Goal: Task Accomplishment & Management: Use online tool/utility

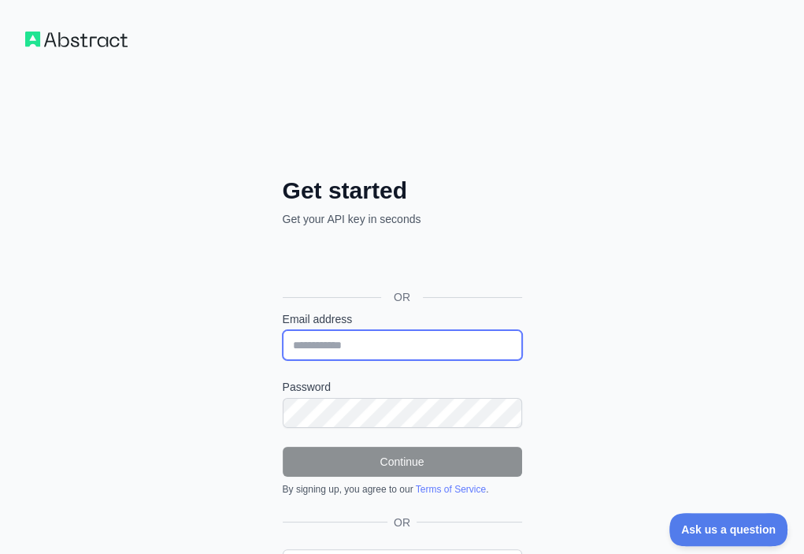
click at [283, 330] on input "Email address" at bounding box center [402, 345] width 239 height 30
paste input "**********"
type input "**********"
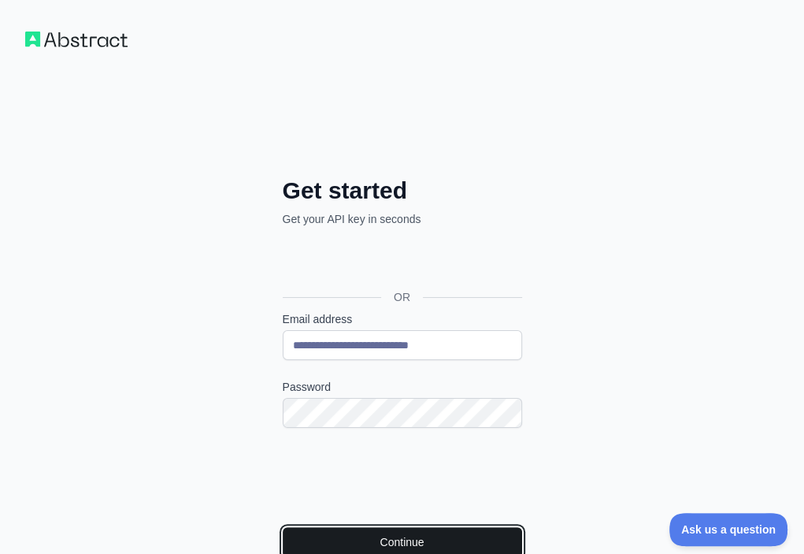
click at [283, 527] on button "Continue" at bounding box center [402, 542] width 239 height 30
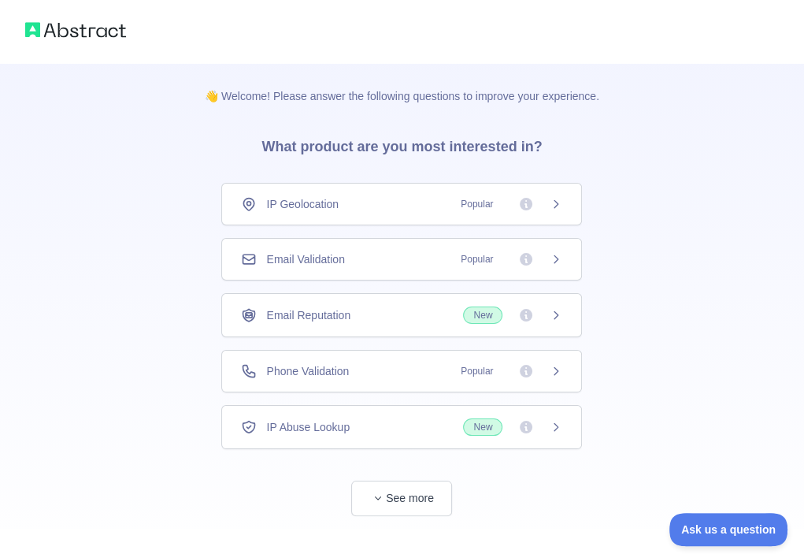
click at [380, 254] on div "Email Validation Popular" at bounding box center [401, 259] width 321 height 16
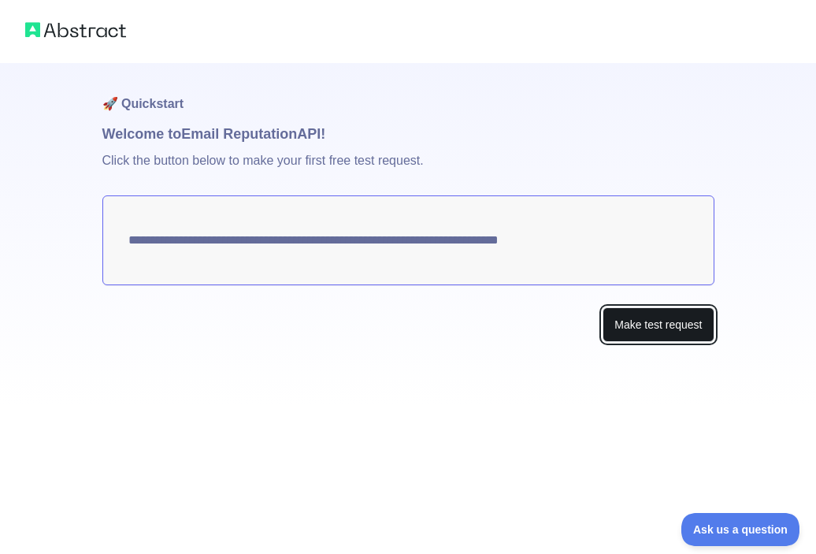
click at [609, 324] on button "Make test request" at bounding box center [657, 324] width 111 height 35
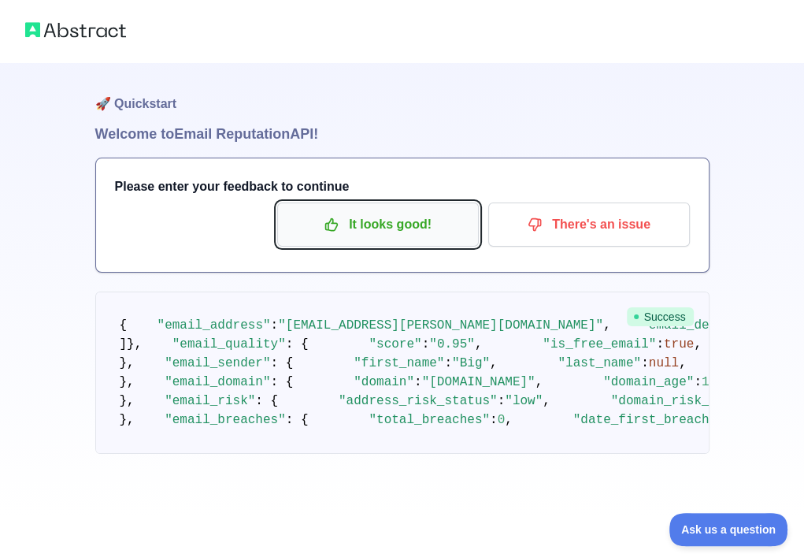
click at [400, 233] on p "It looks good!" at bounding box center [378, 224] width 178 height 27
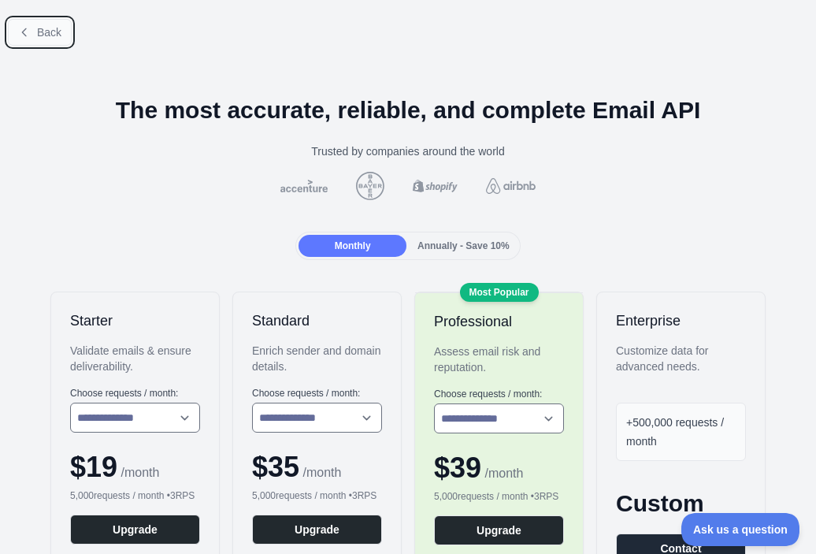
click at [43, 33] on span "Back" at bounding box center [49, 32] width 24 height 13
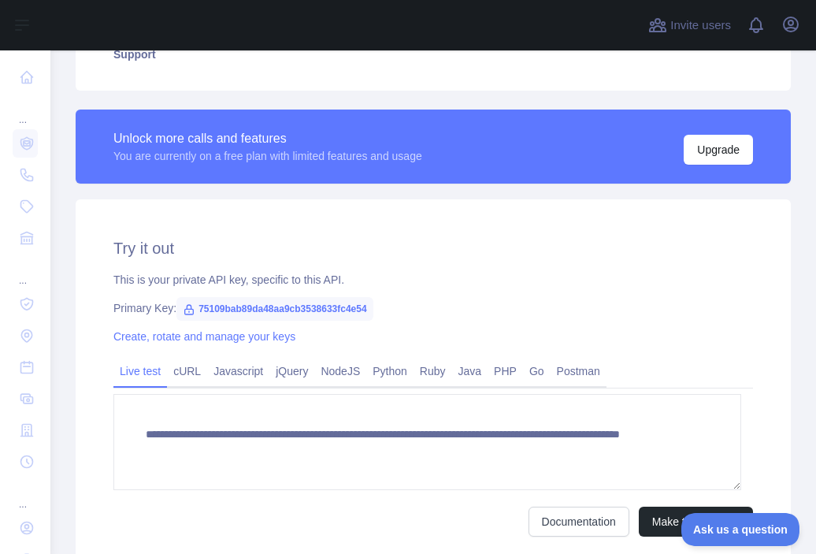
scroll to position [394, 0]
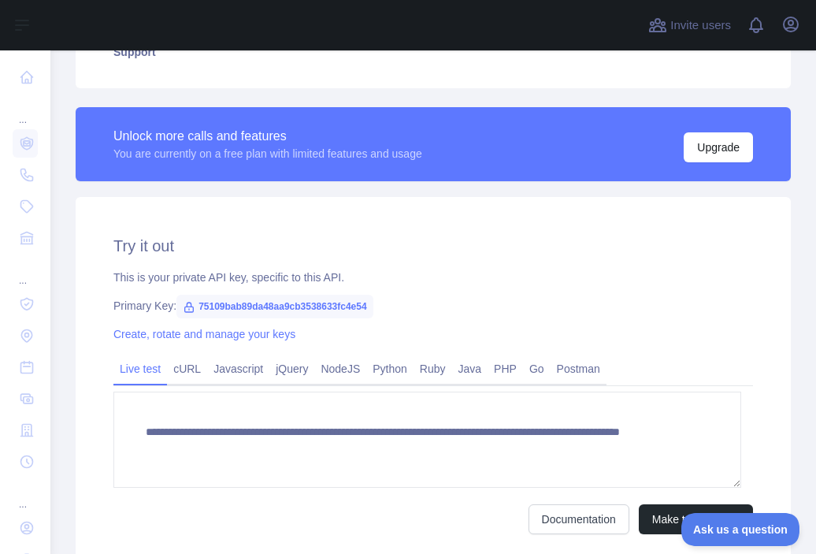
click at [318, 299] on span "75109bab89da48aa9cb3538633fc4e54" at bounding box center [274, 306] width 197 height 24
copy span "75109bab89da48aa9cb3538633fc4e54"
